Goal: Check status: Check status

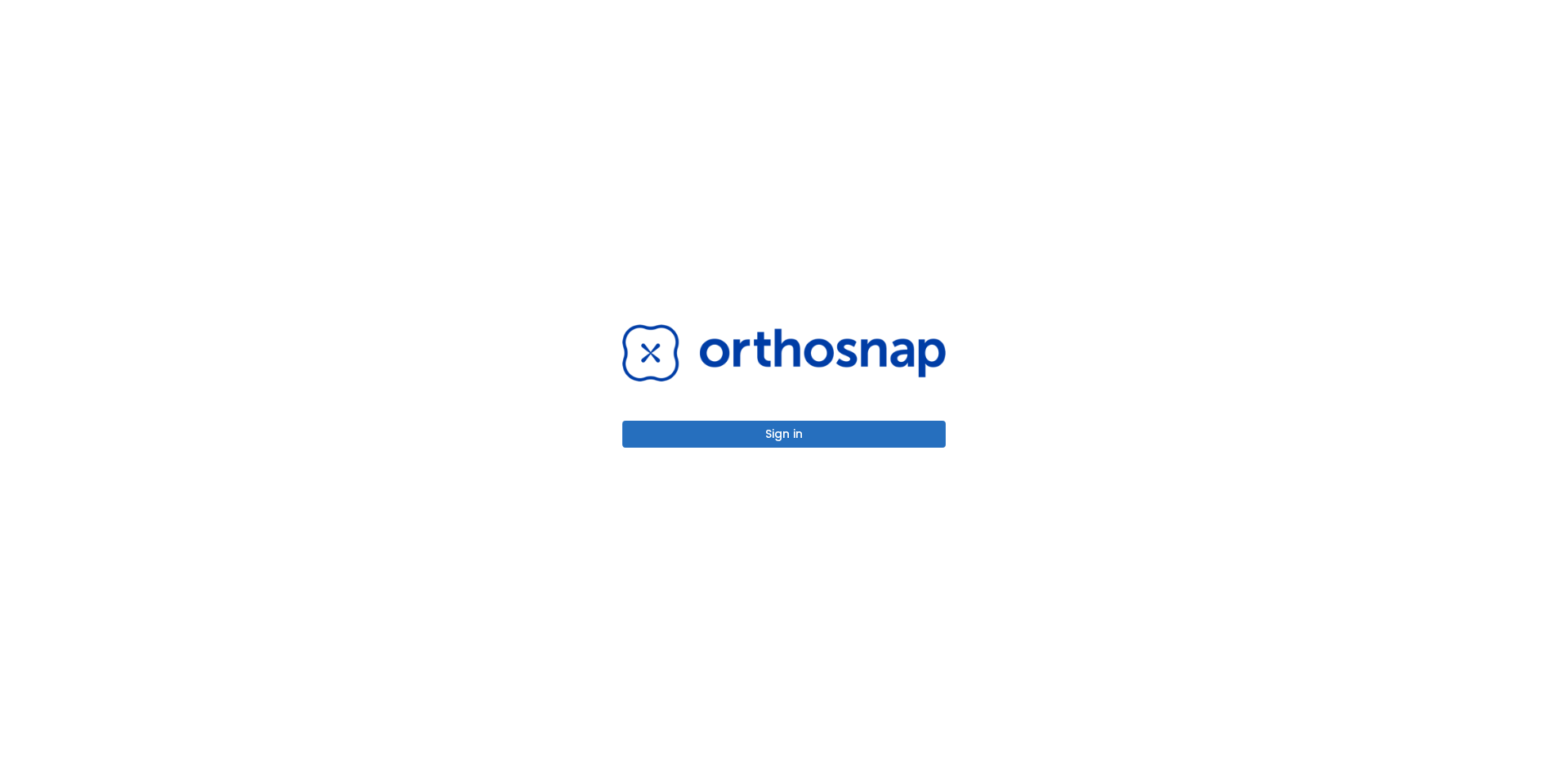
click at [756, 421] on button "Sign in" at bounding box center [784, 434] width 324 height 27
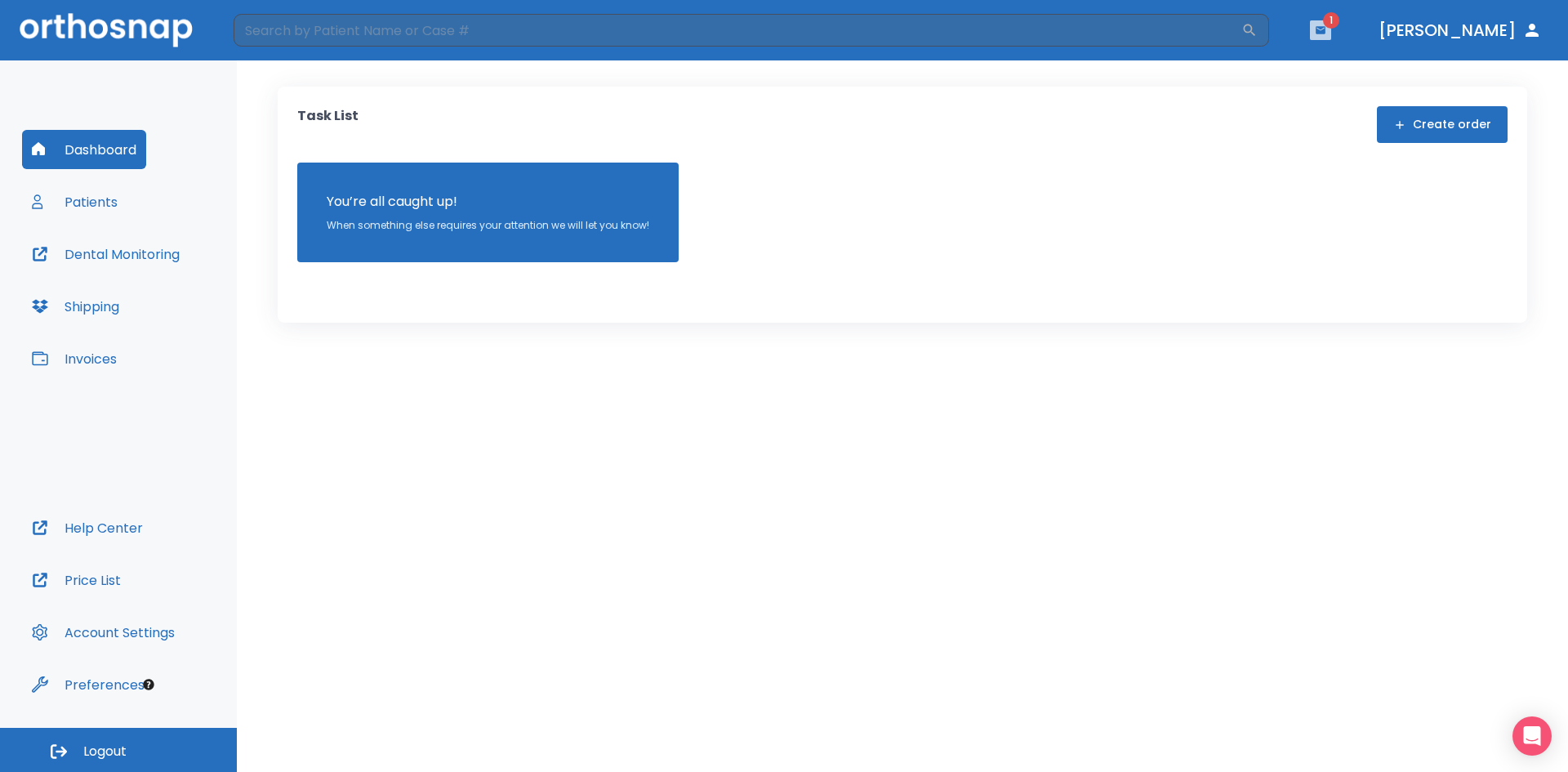
click at [1326, 29] on icon "button" at bounding box center [1320, 30] width 12 height 12
click at [1278, 67] on li "Gregory Phillips 2" at bounding box center [1305, 68] width 175 height 33
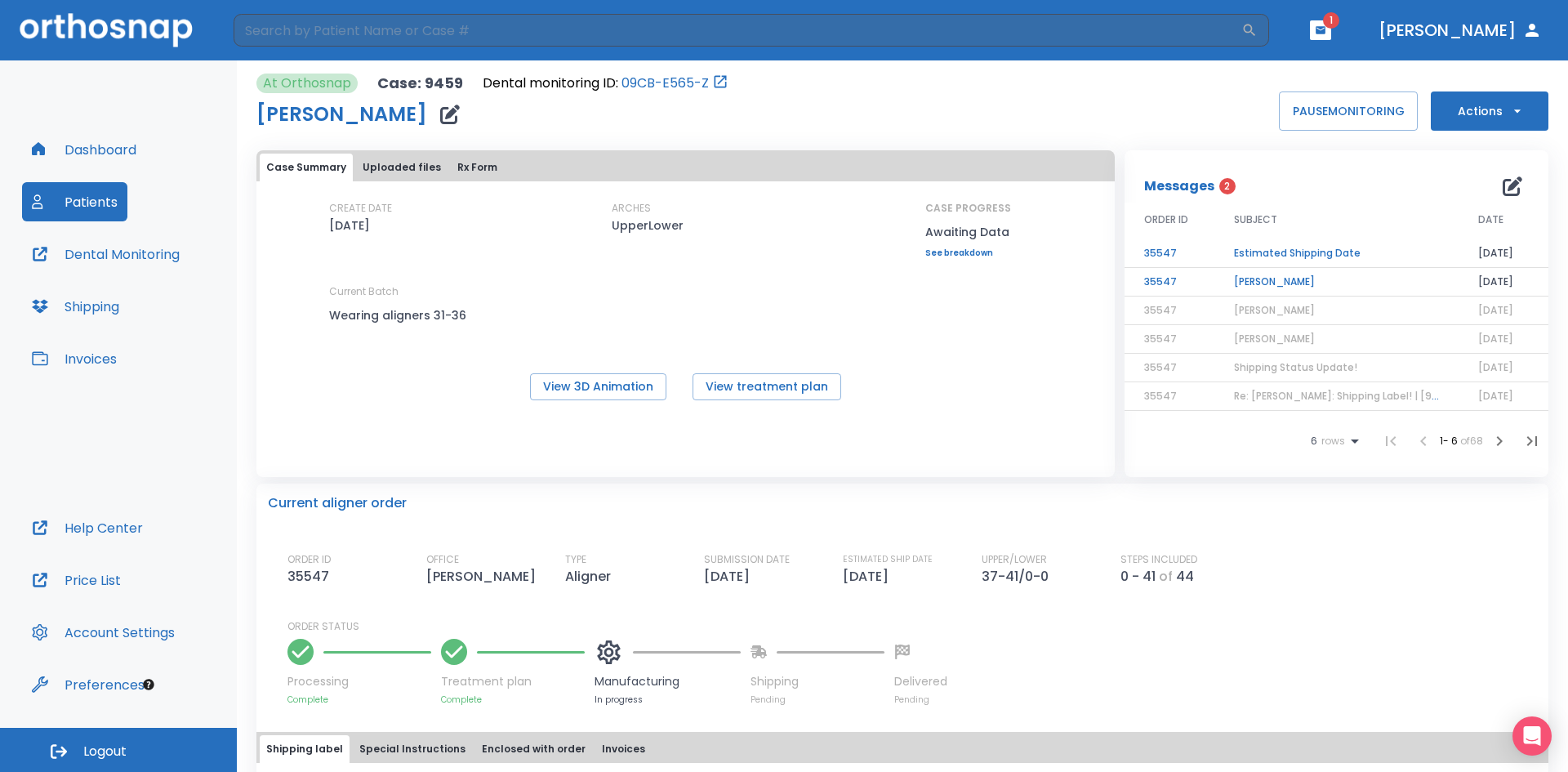
click at [1285, 252] on td "Estimated Shipping Date" at bounding box center [1337, 253] width 244 height 28
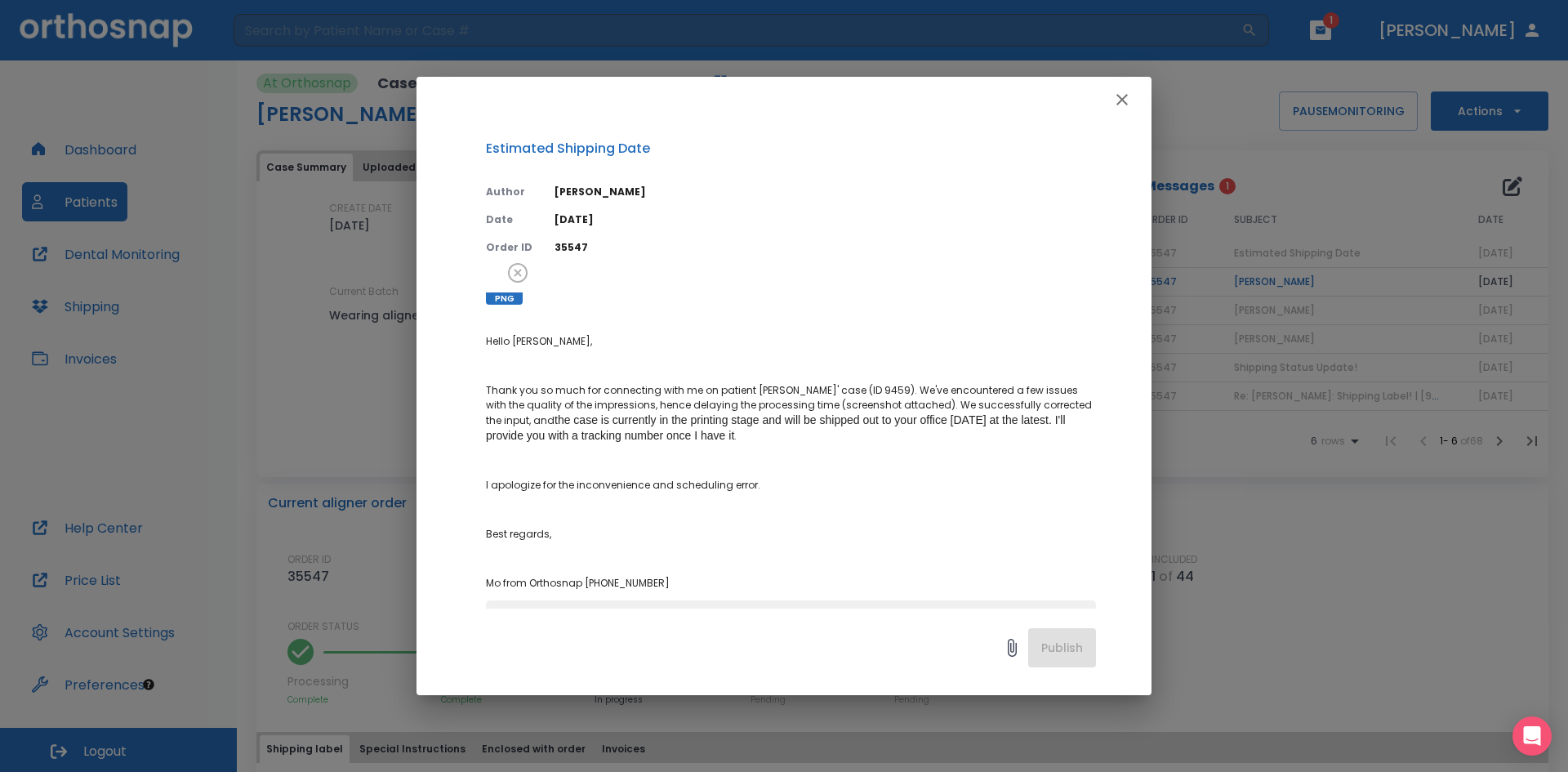
click at [765, 644] on div at bounding box center [757, 648] width 542 height 33
click at [868, 547] on p "Hello Jill, Thank you so much for connecting with me on patient Gregory Phillip…" at bounding box center [791, 463] width 611 height 257
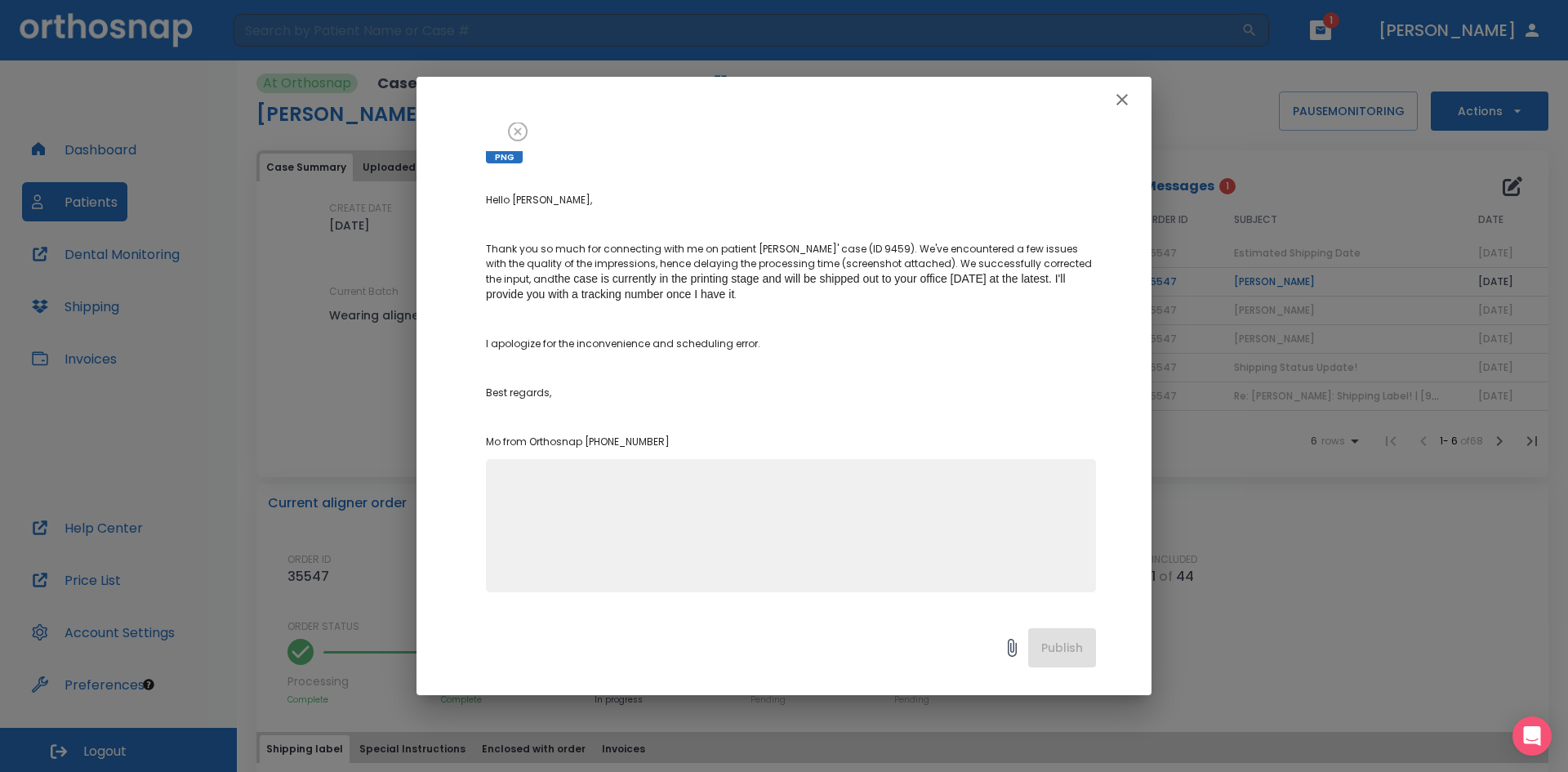
click at [622, 505] on textarea at bounding box center [790, 532] width 590 height 112
type textarea "Thank you so much."
click at [1083, 650] on button "Publish" at bounding box center [1062, 648] width 68 height 39
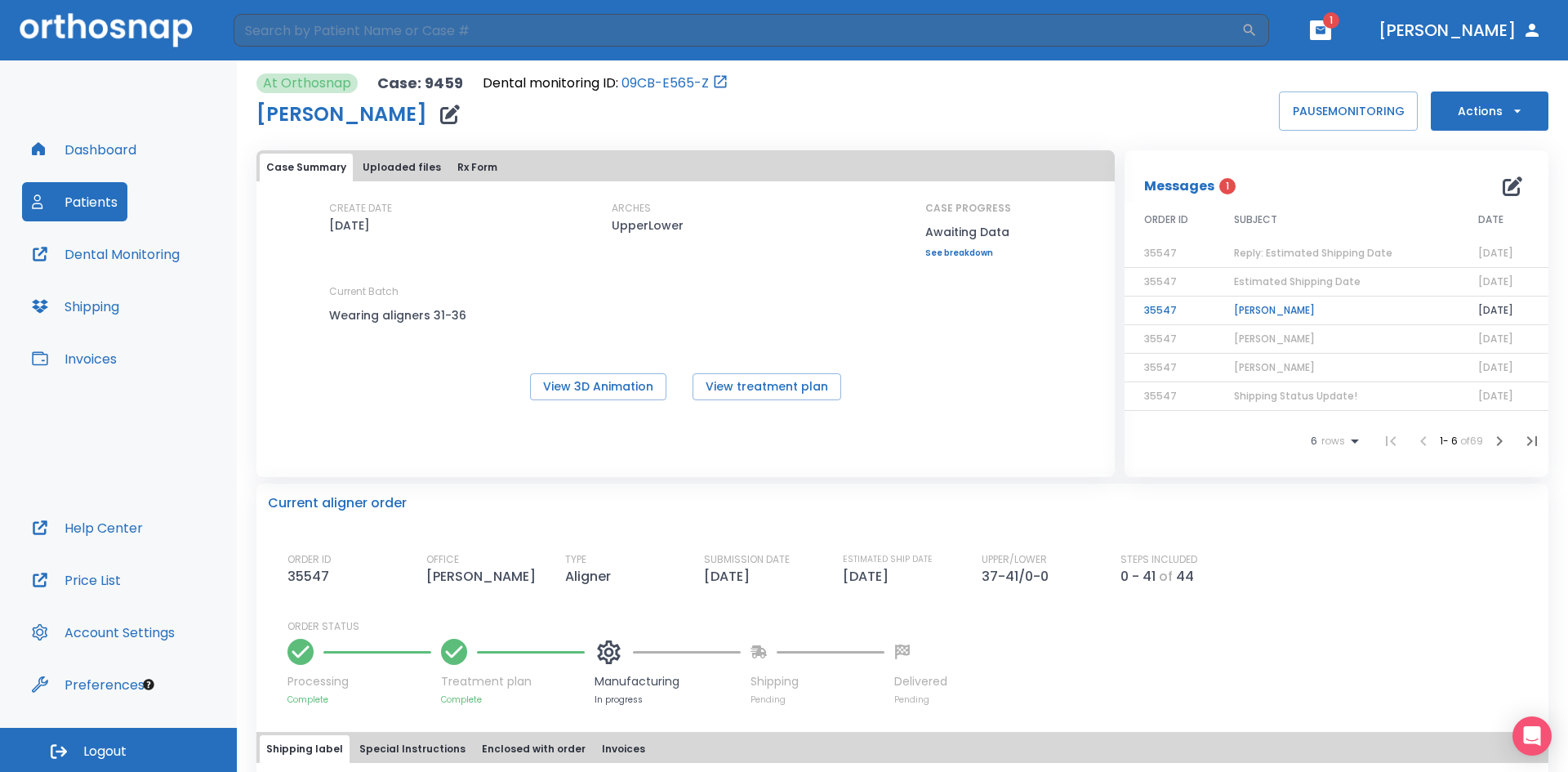
click at [1264, 287] on span "Estimated Shipping Date" at bounding box center [1297, 282] width 127 height 14
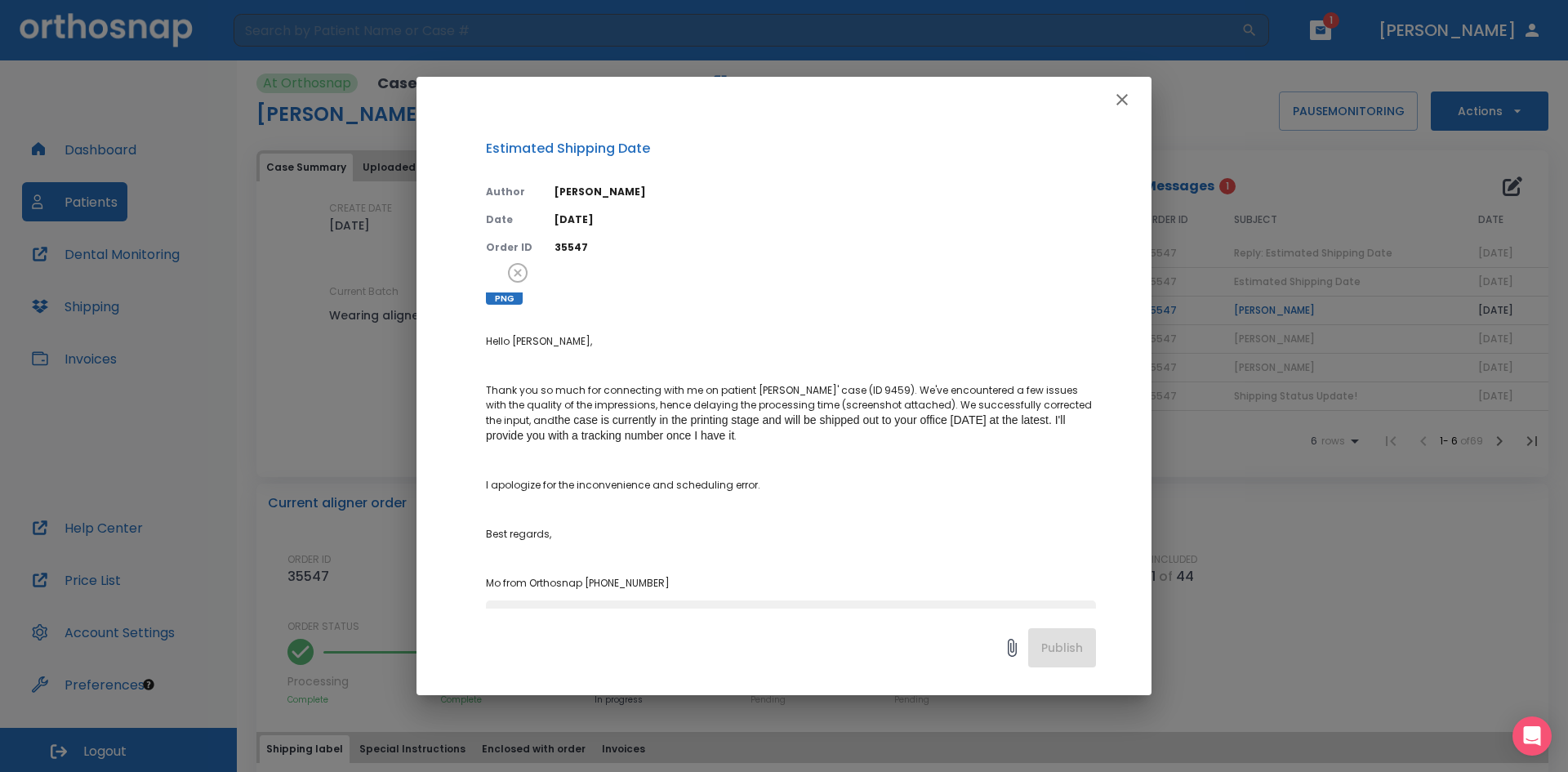
click at [1127, 104] on icon "button" at bounding box center [1122, 99] width 12 height 12
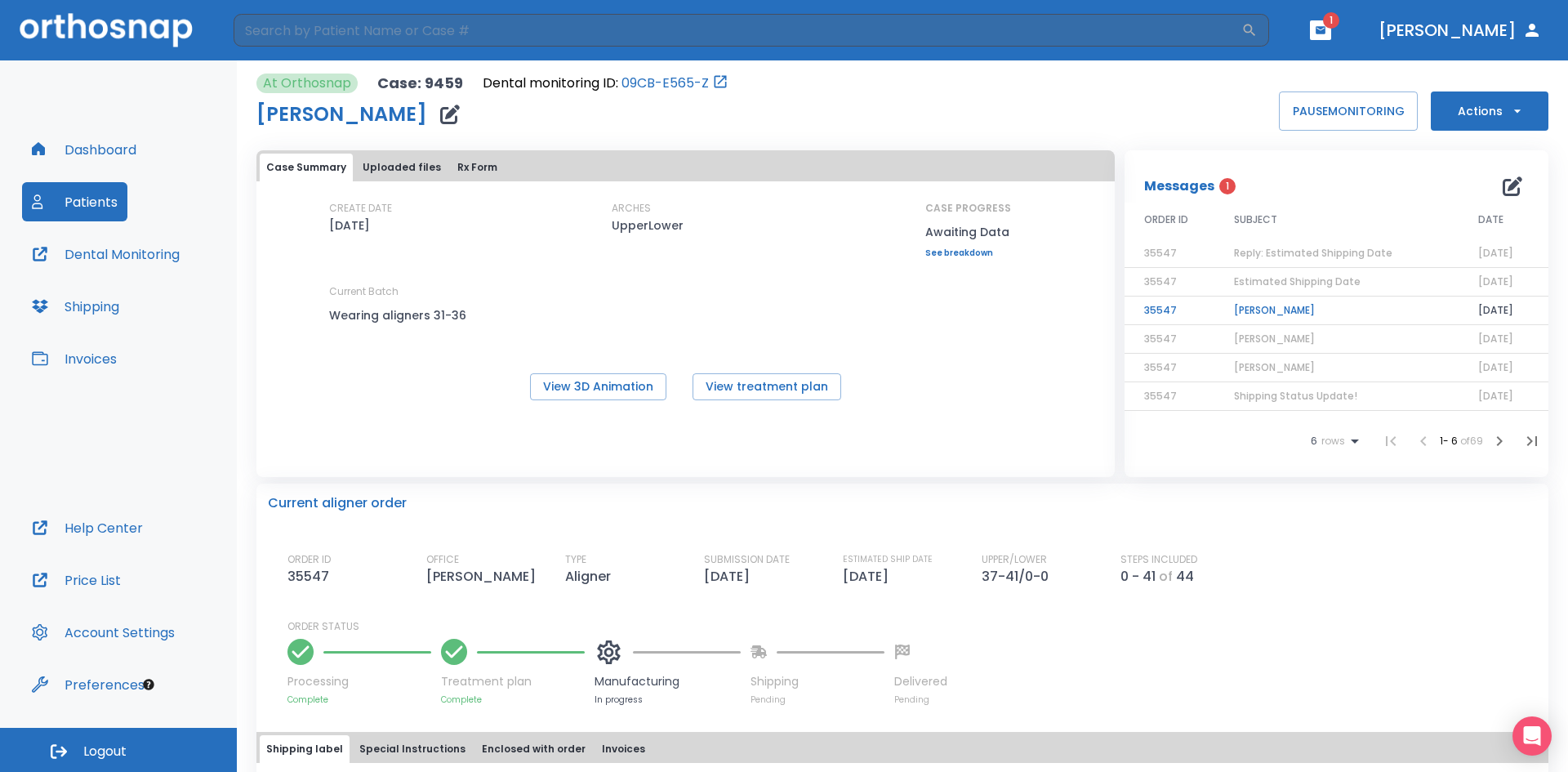
click at [1265, 309] on td "Gregory Phillips" at bounding box center [1337, 311] width 244 height 28
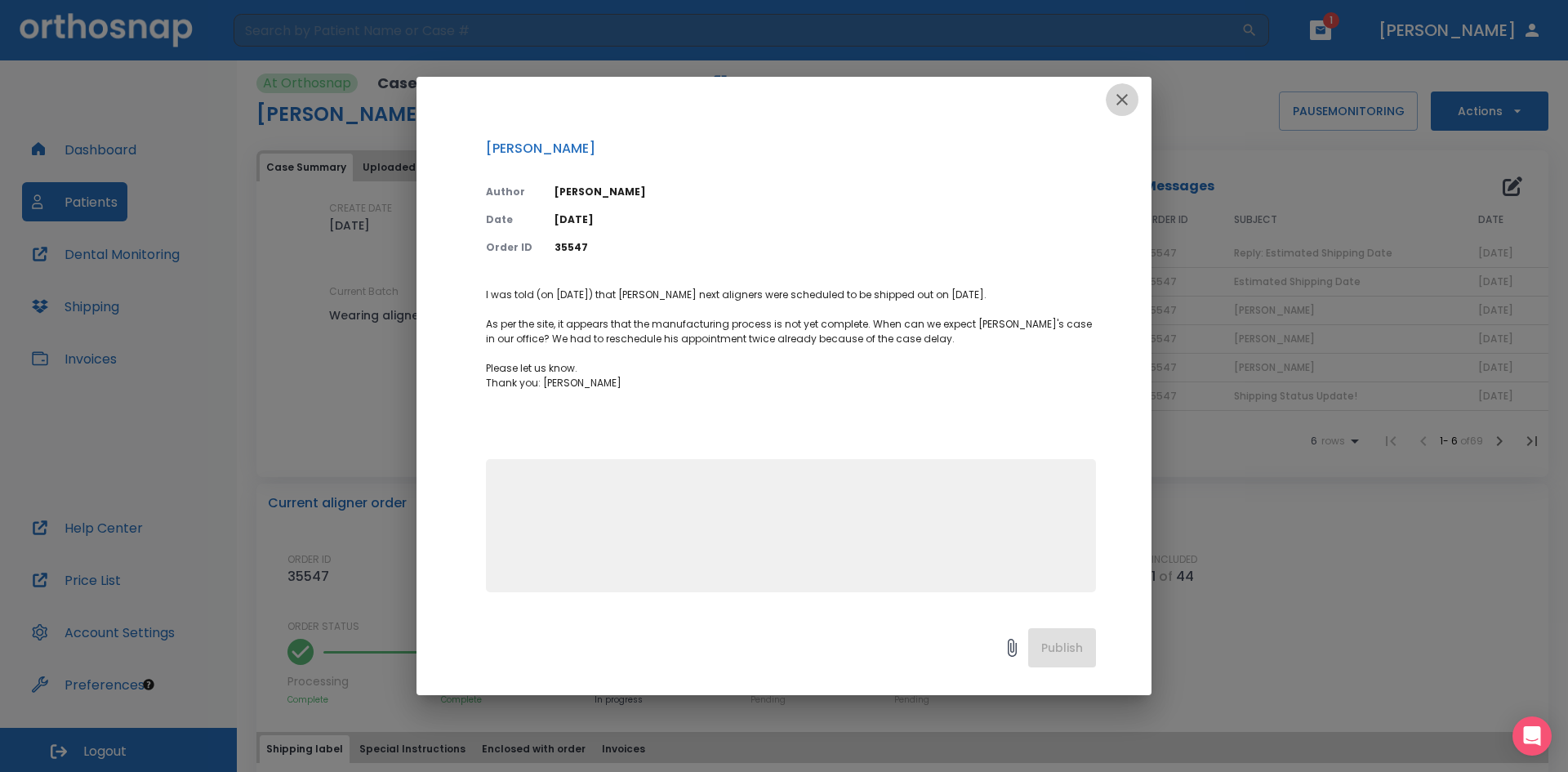
click at [1124, 99] on icon "button" at bounding box center [1122, 99] width 12 height 12
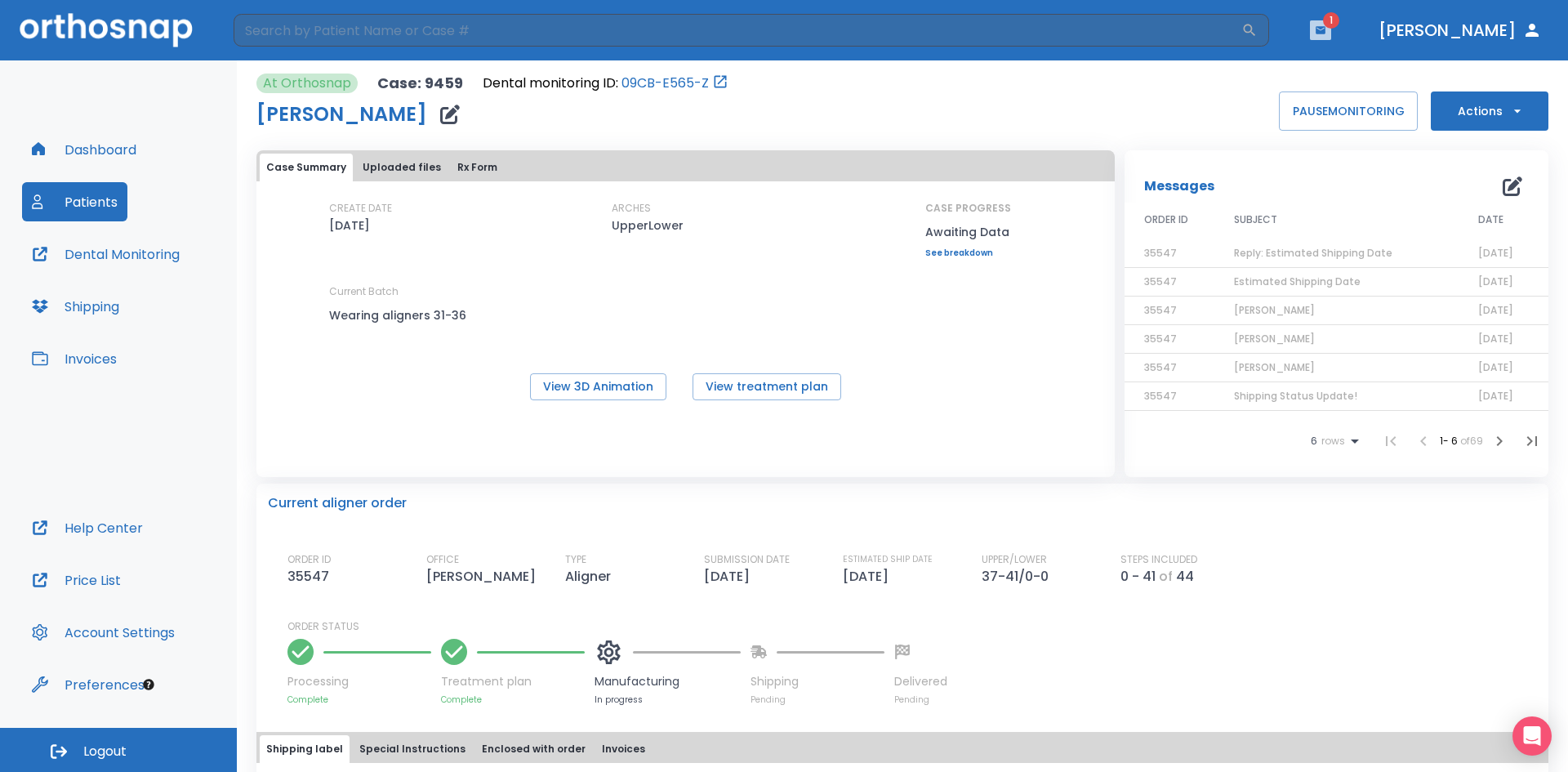
click at [1332, 33] on button "button" at bounding box center [1321, 30] width 21 height 19
click at [1283, 73] on li "Gregory Phillips 1" at bounding box center [1310, 73] width 174 height 33
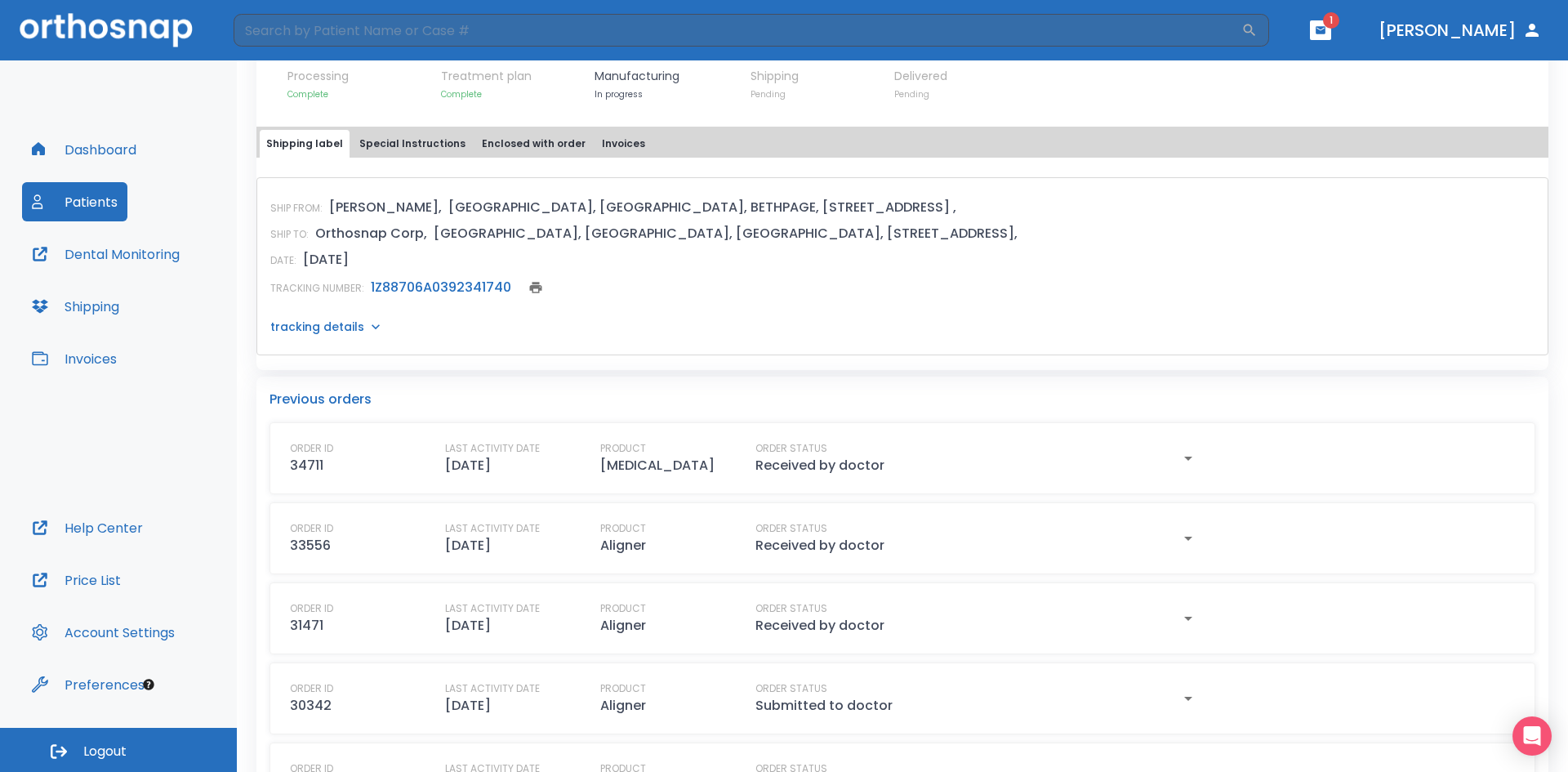
scroll to position [654, 0]
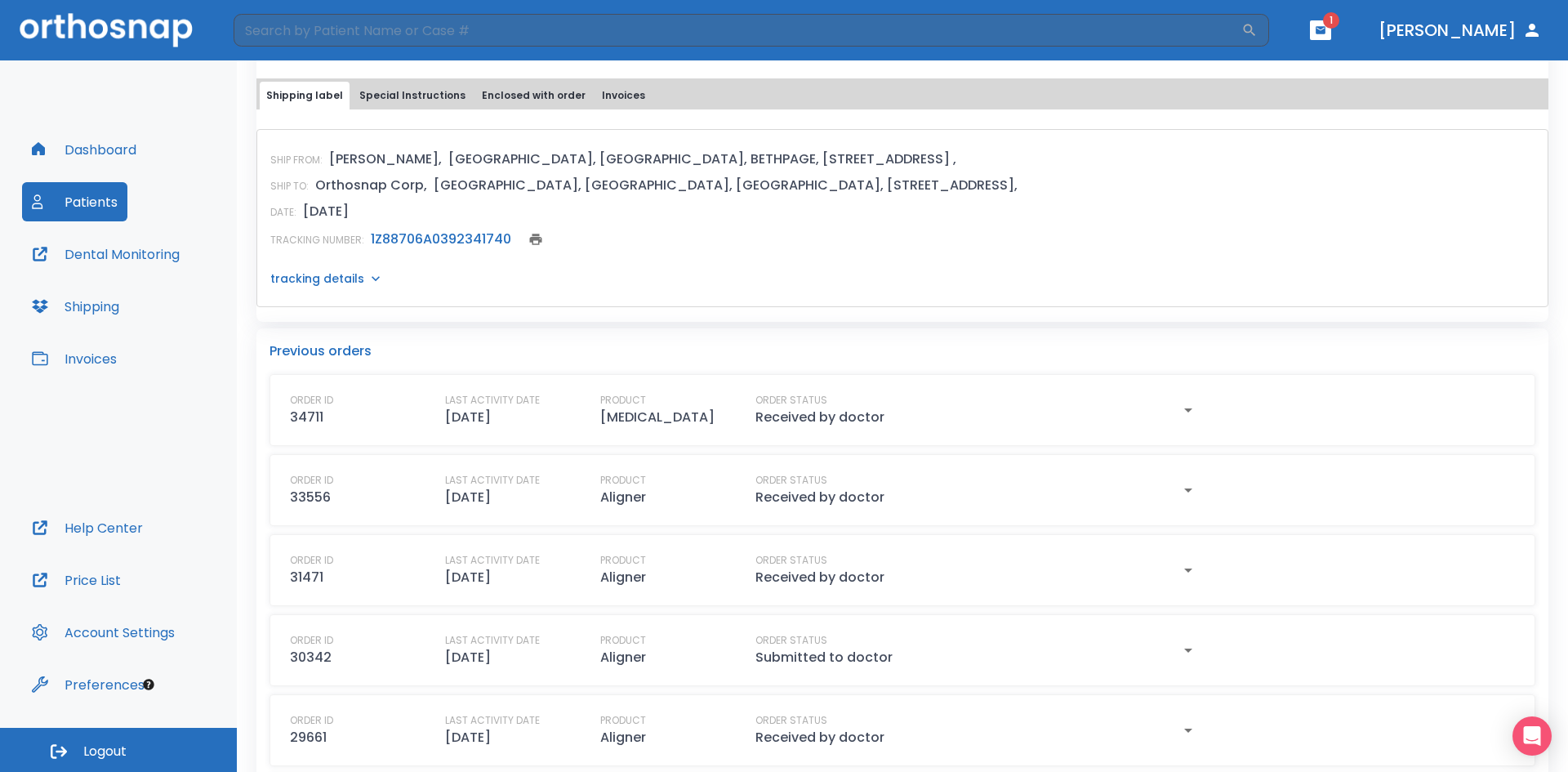
click at [350, 276] on p "tracking details" at bounding box center [318, 279] width 94 height 16
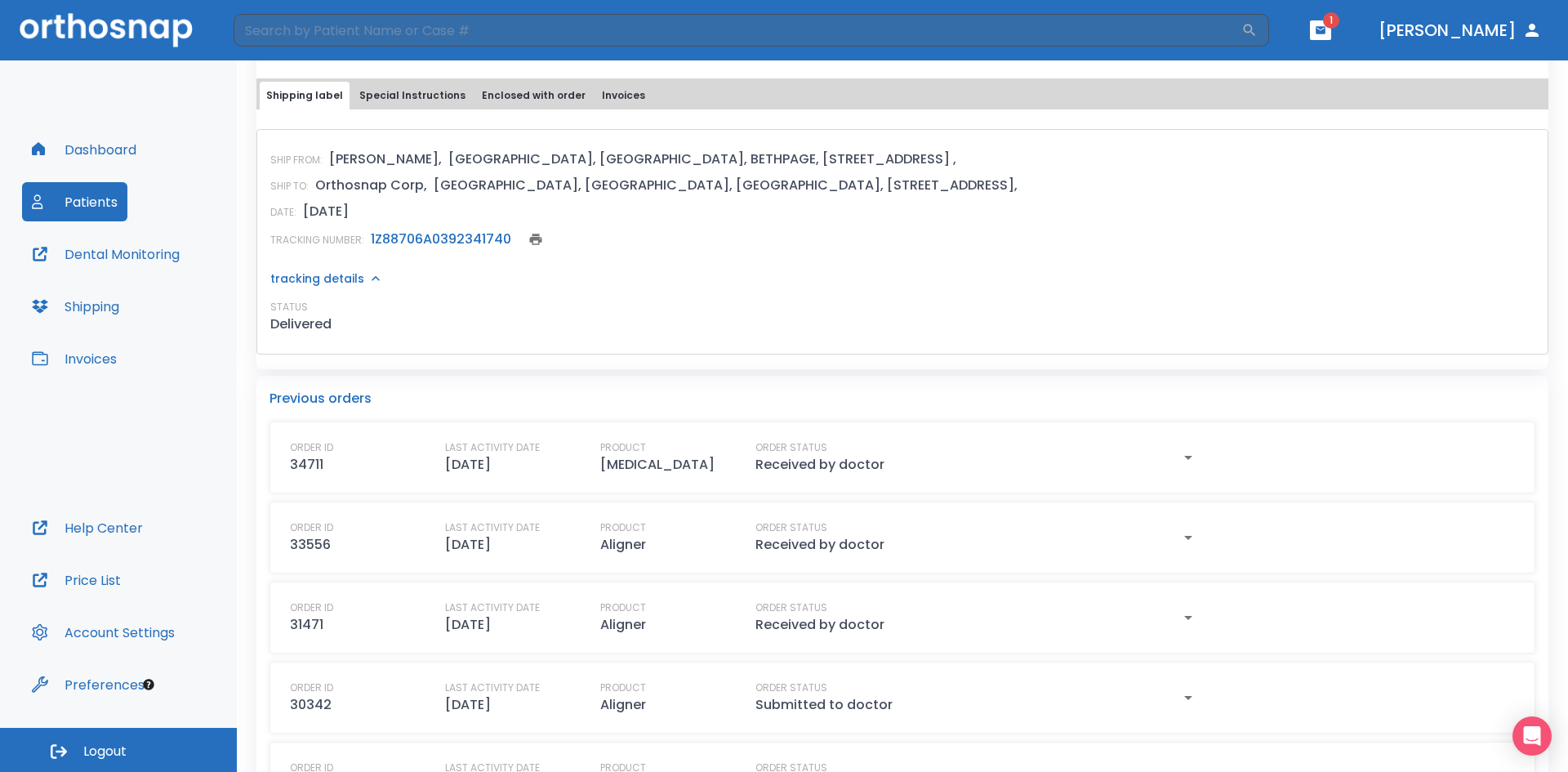
click at [435, 235] on link "1Z88706A0392341740" at bounding box center [441, 238] width 141 height 19
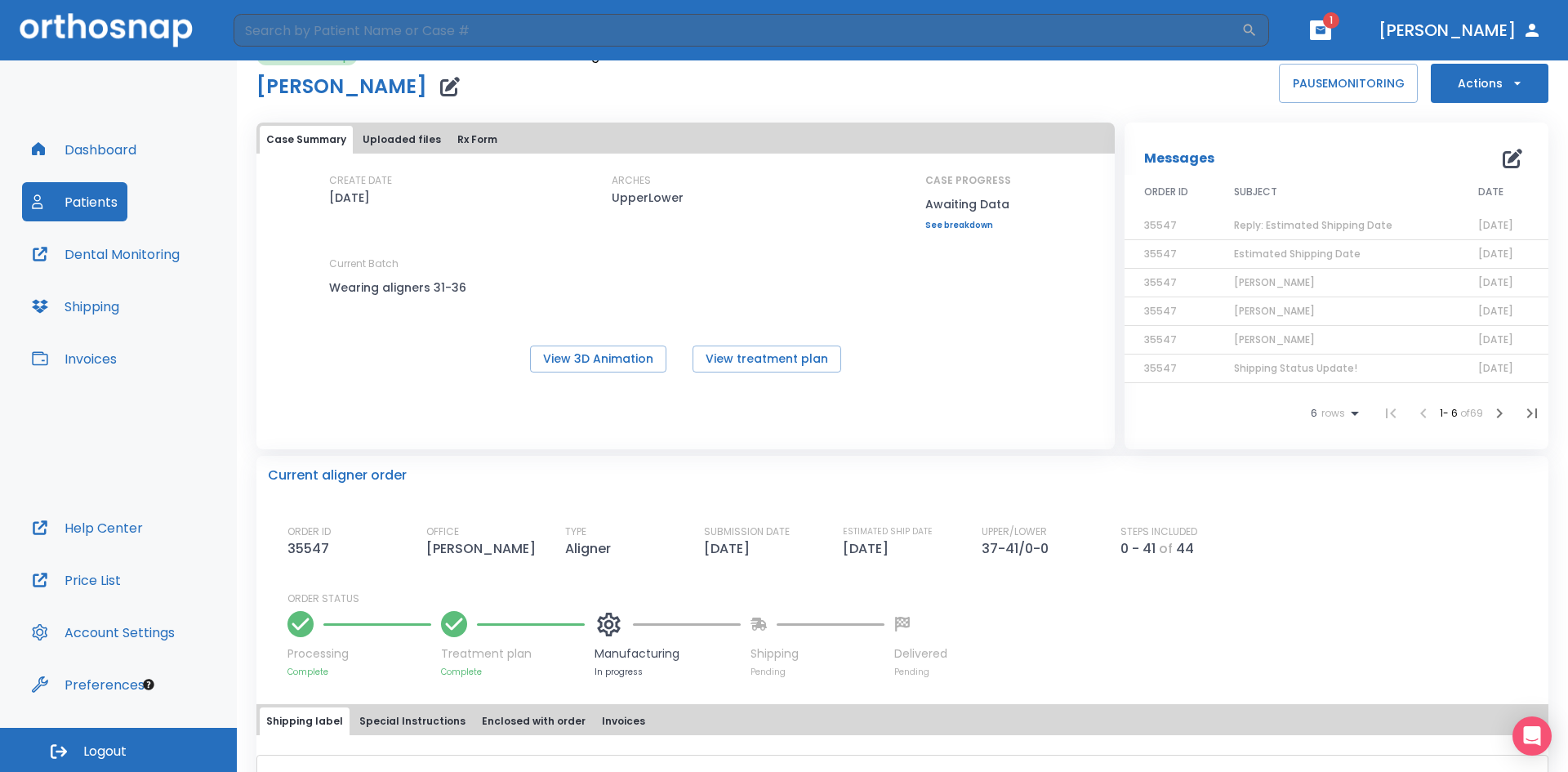
scroll to position [0, 0]
